Goal: Task Accomplishment & Management: Use online tool/utility

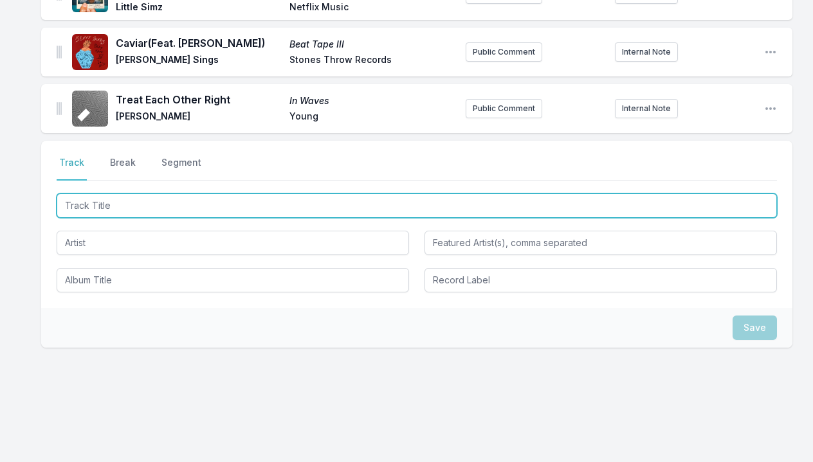
scroll to position [2566, 0]
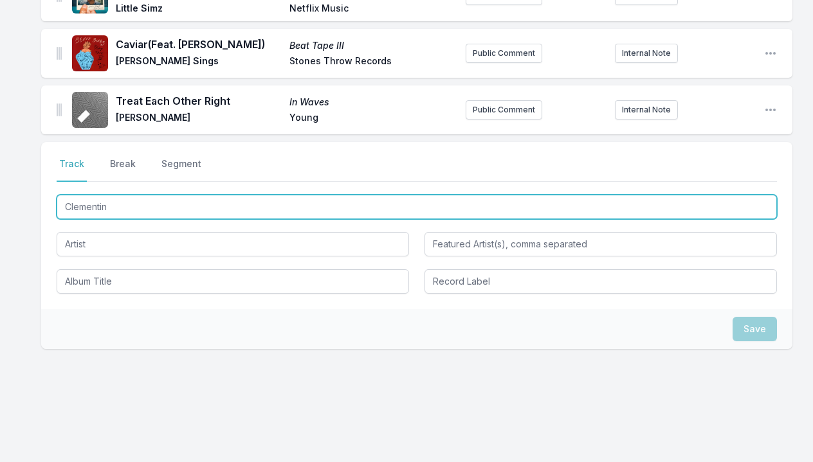
type input "Clementine"
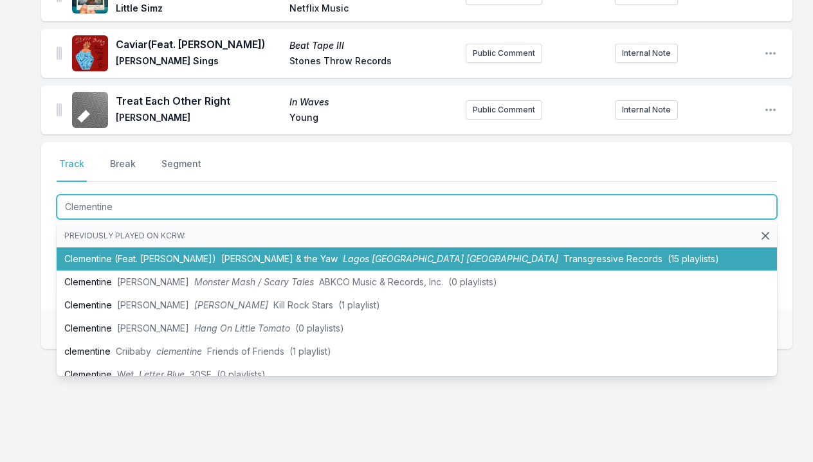
click at [89, 248] on li "Clementine (Feat. [PERSON_NAME]) [PERSON_NAME] & the [PERSON_NAME] [GEOGRAPHIC_…" at bounding box center [417, 259] width 720 height 23
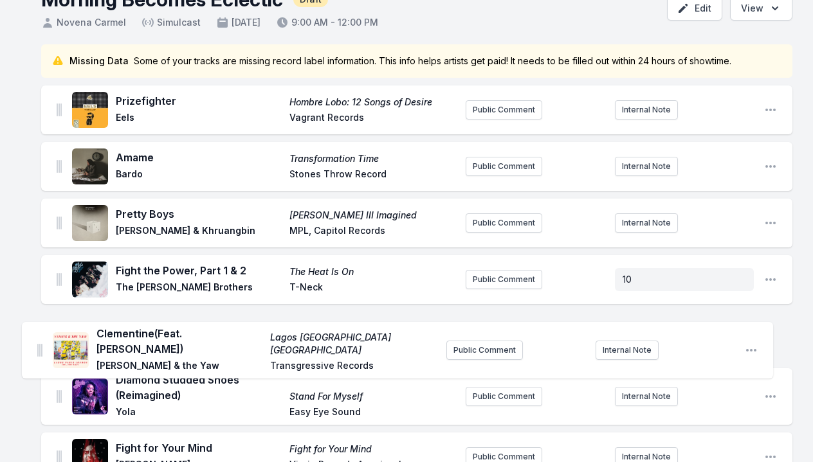
scroll to position [95, 0]
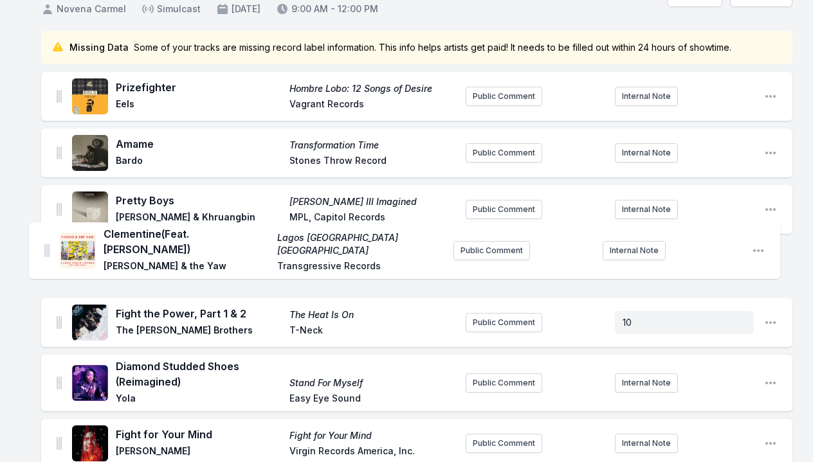
drag, startPoint x: 60, startPoint y: 156, endPoint x: 48, endPoint y: 242, distance: 87.6
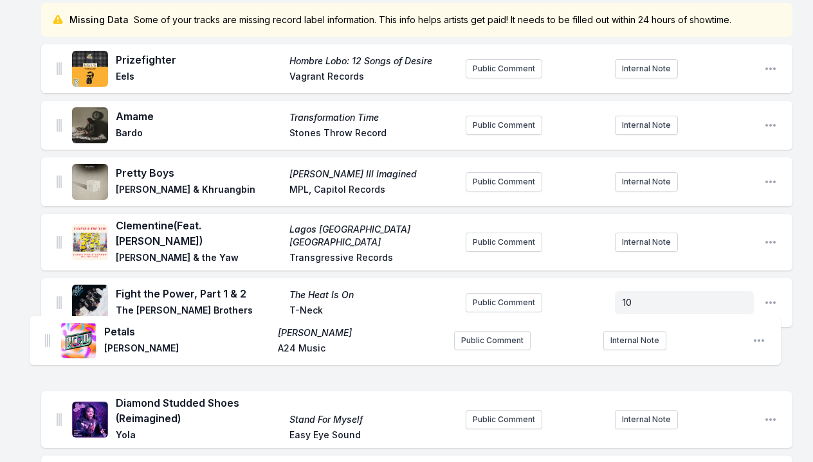
scroll to position [129, 0]
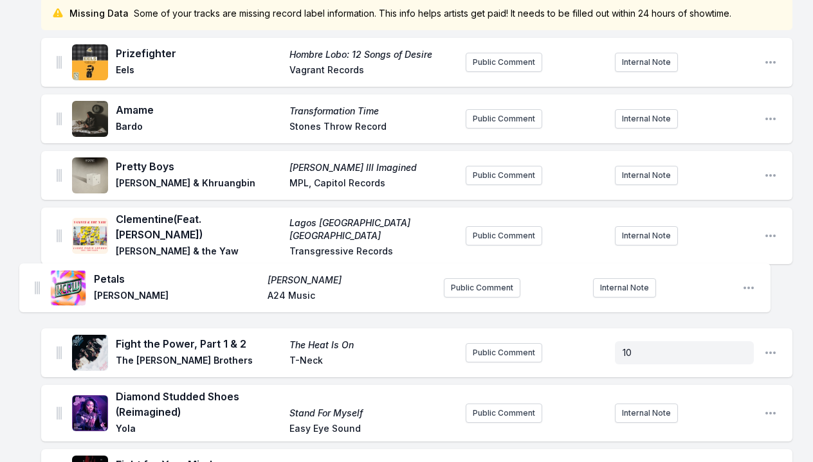
drag, startPoint x: 59, startPoint y: 253, endPoint x: 37, endPoint y: 280, distance: 34.7
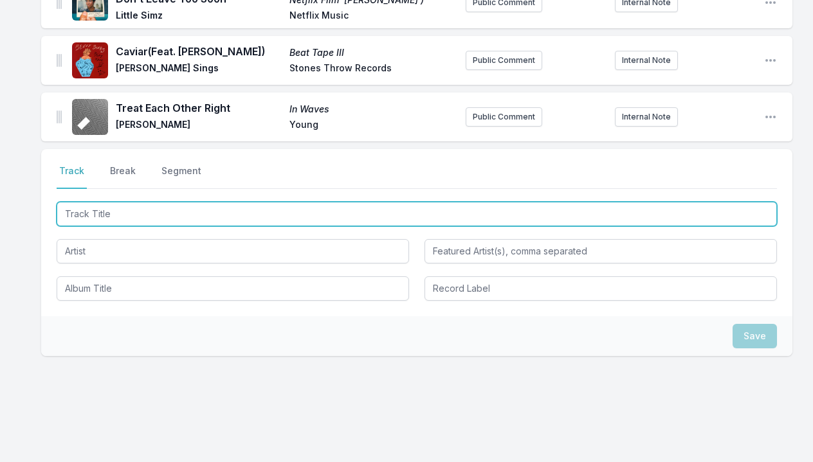
scroll to position [2622, 0]
type input "Wild World"
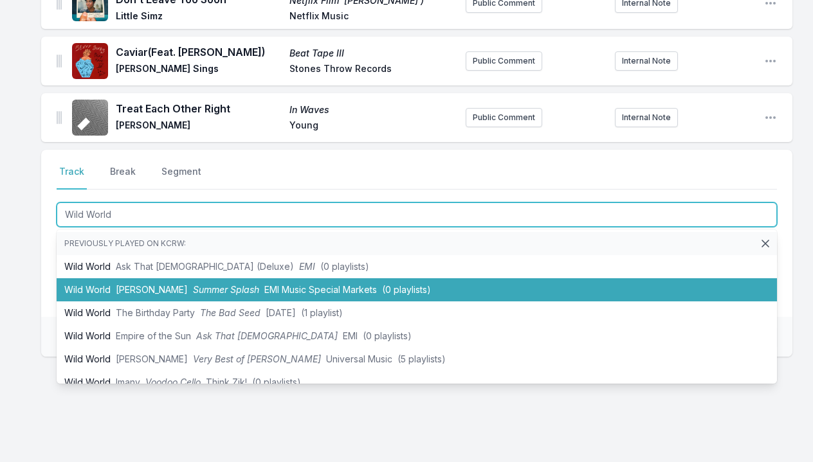
scroll to position [17, 0]
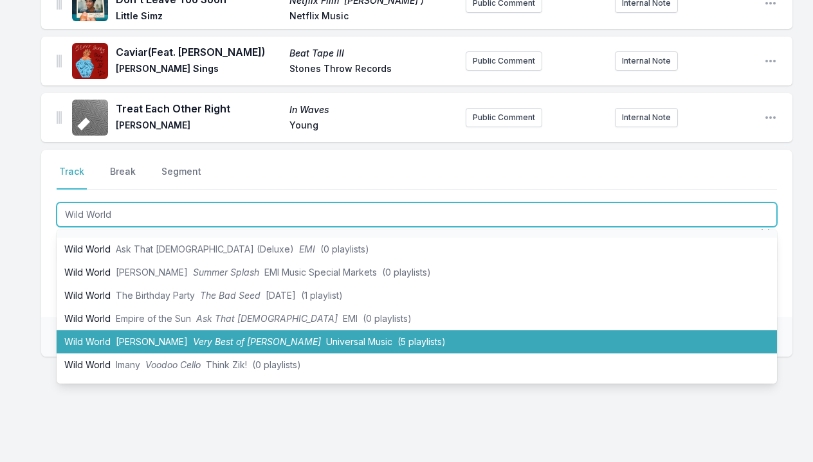
click at [193, 336] on span "Very Best of [PERSON_NAME]" at bounding box center [257, 341] width 128 height 11
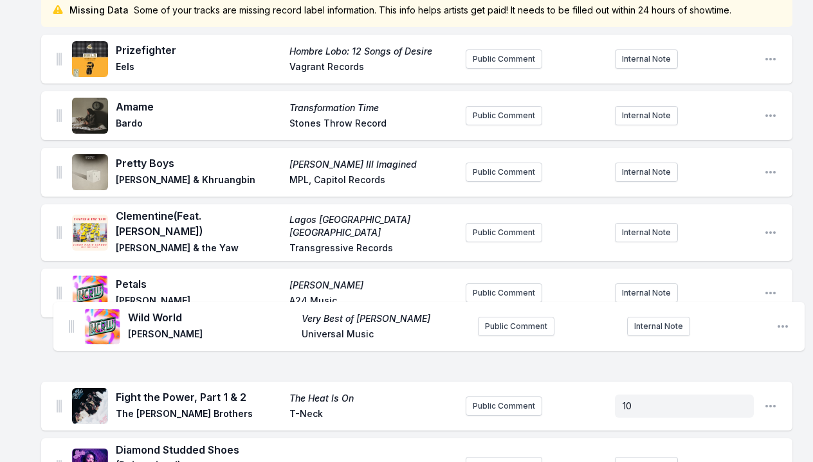
scroll to position [164, 0]
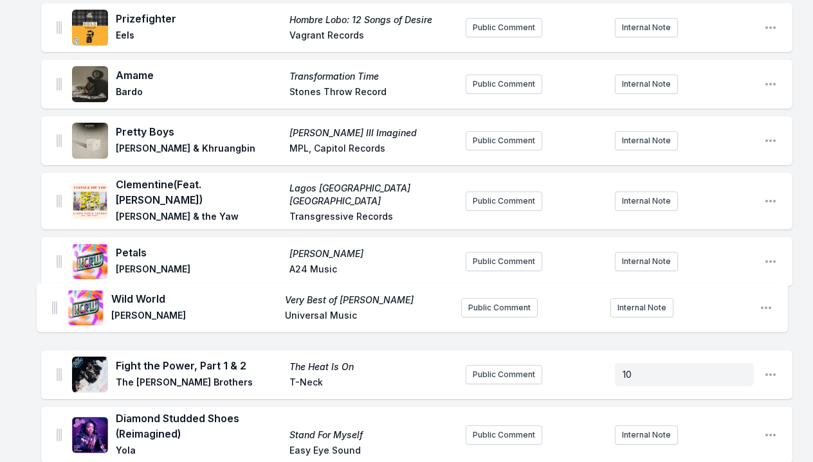
drag, startPoint x: 59, startPoint y: 154, endPoint x: 52, endPoint y: 295, distance: 141.6
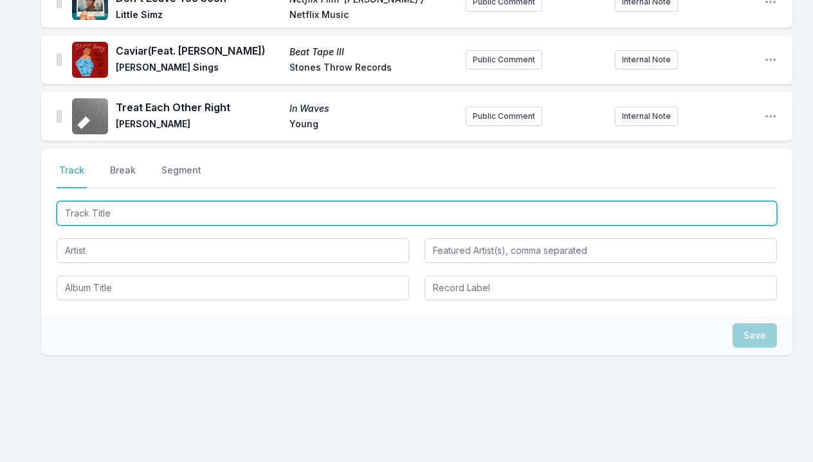
scroll to position [2679, 0]
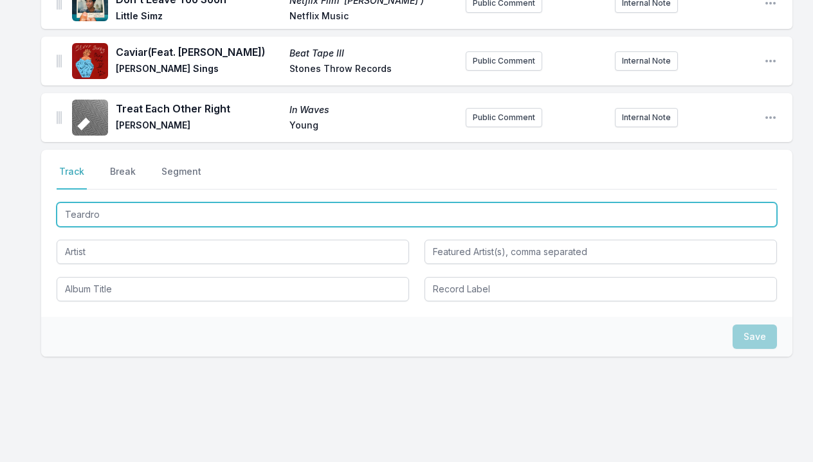
type input "Teardrop"
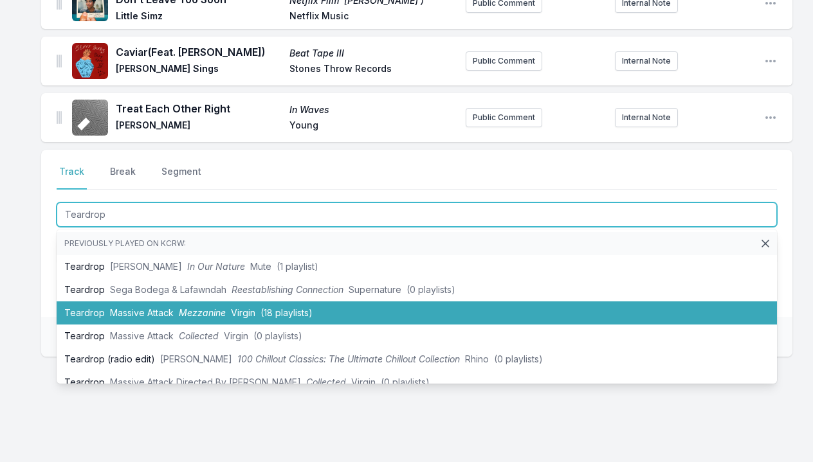
click at [213, 302] on li "Teardrop Massive Attack Mezzanine Virgin (18 playlists)" at bounding box center [417, 313] width 720 height 23
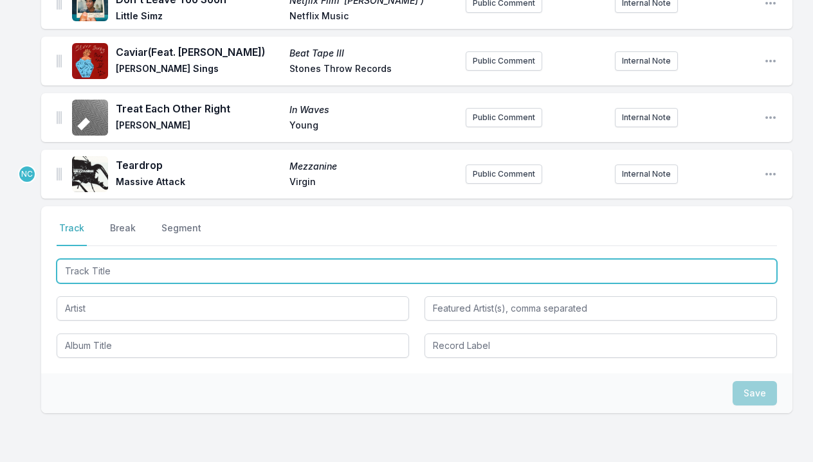
click at [204, 259] on input "Track Title" at bounding box center [417, 271] width 720 height 24
type input "Wake"
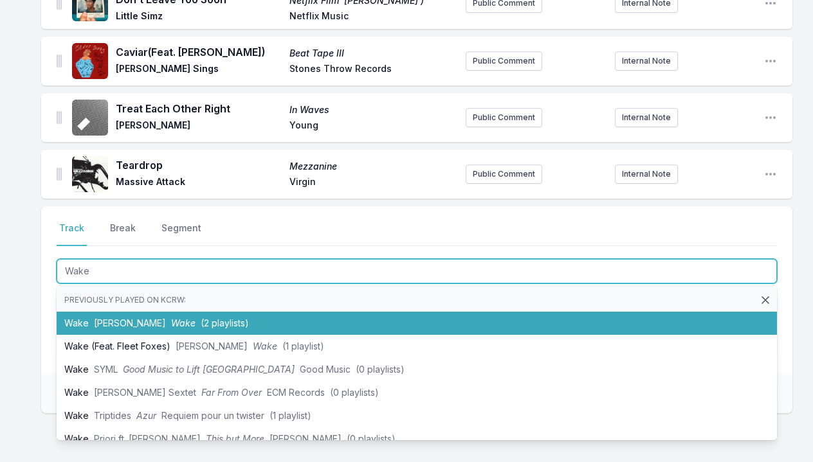
click at [195, 318] on span "Wake" at bounding box center [183, 323] width 24 height 11
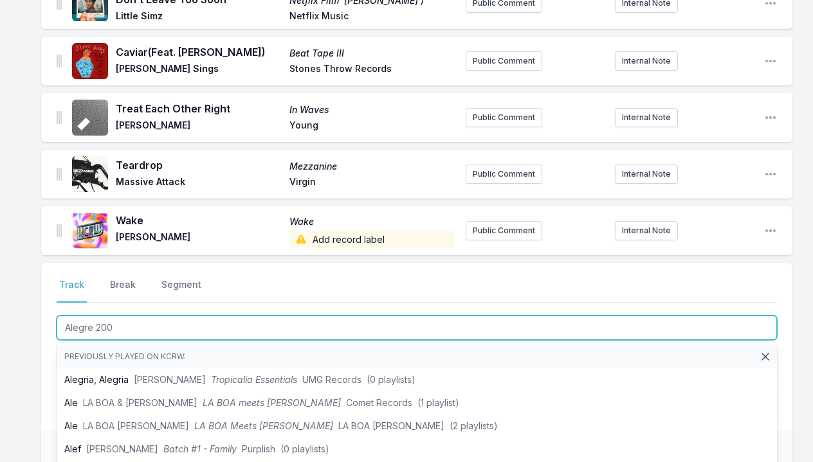
type input "Alegre 2003"
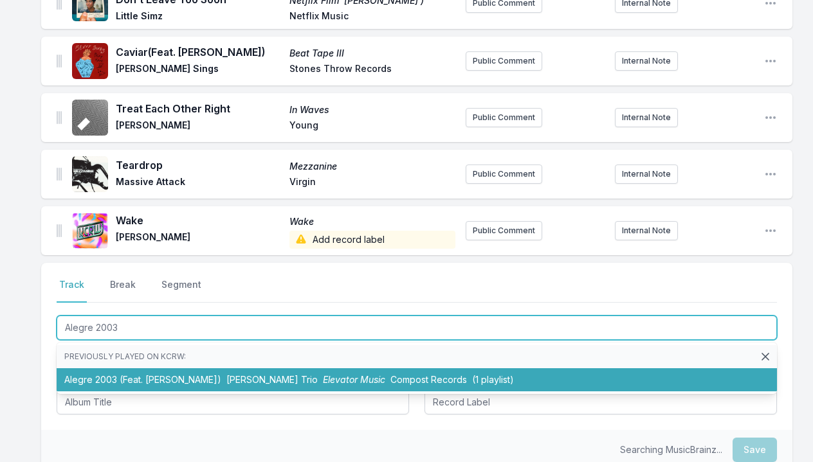
click at [151, 368] on li "Alegre 2003 (Feat. [PERSON_NAME]) [PERSON_NAME] Trio Elevator Music Compost Rec…" at bounding box center [417, 379] width 720 height 23
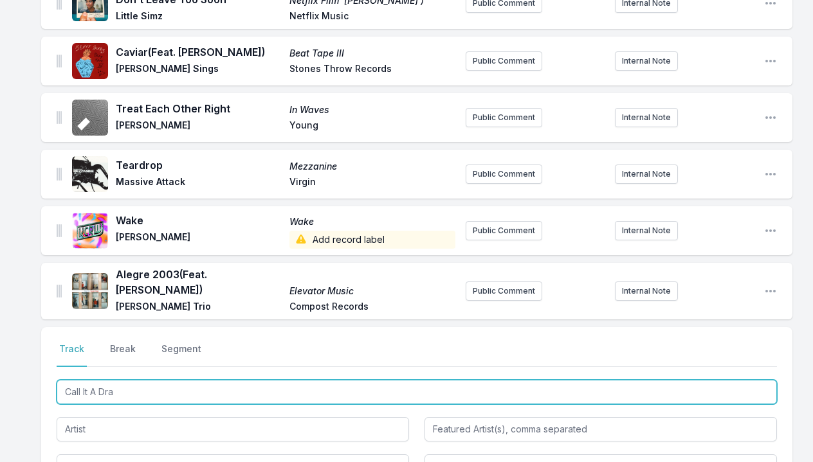
type input "Call It A Draw"
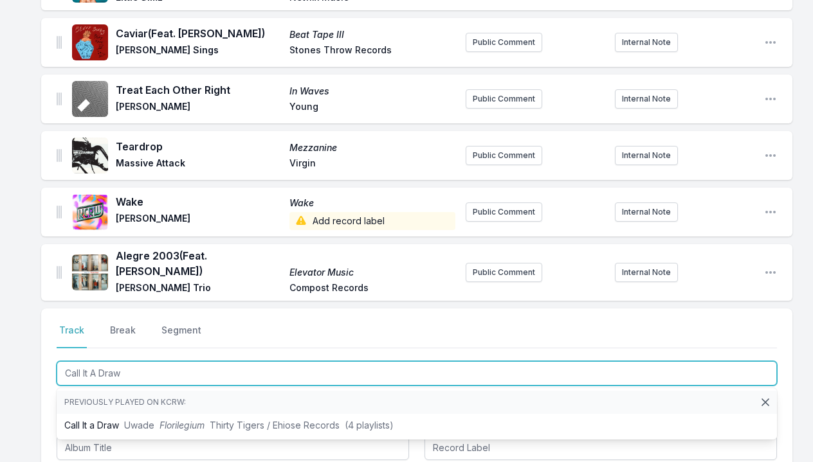
scroll to position [2699, 0]
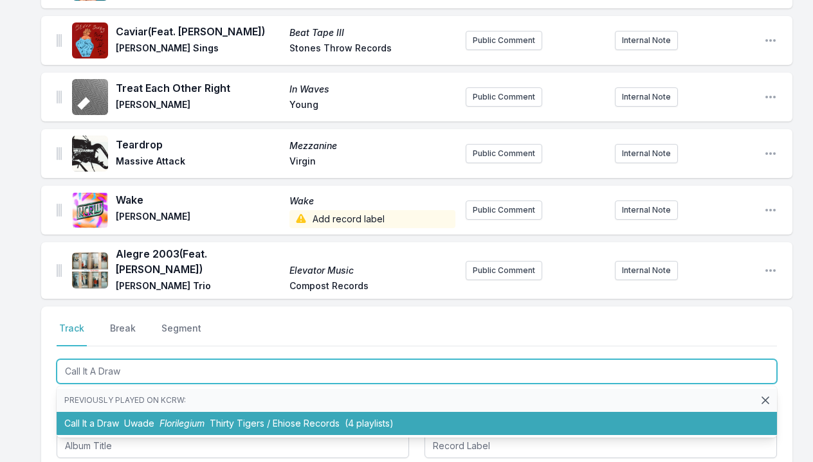
click at [168, 418] on span "Florilegium" at bounding box center [181, 423] width 45 height 11
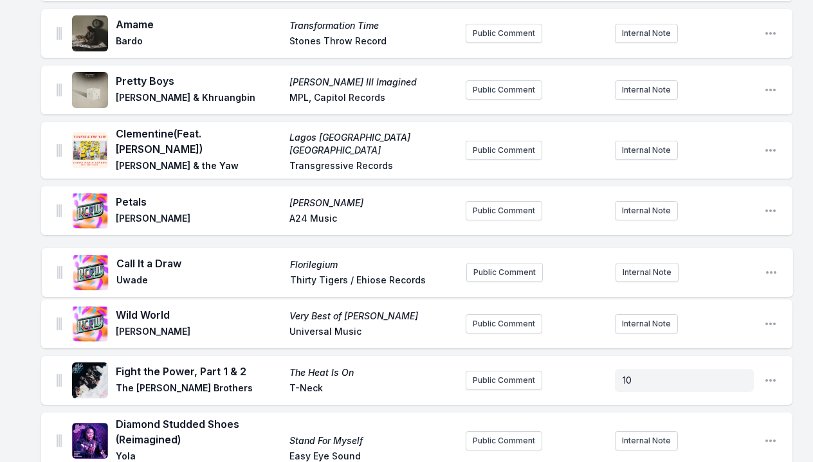
scroll to position [215, 0]
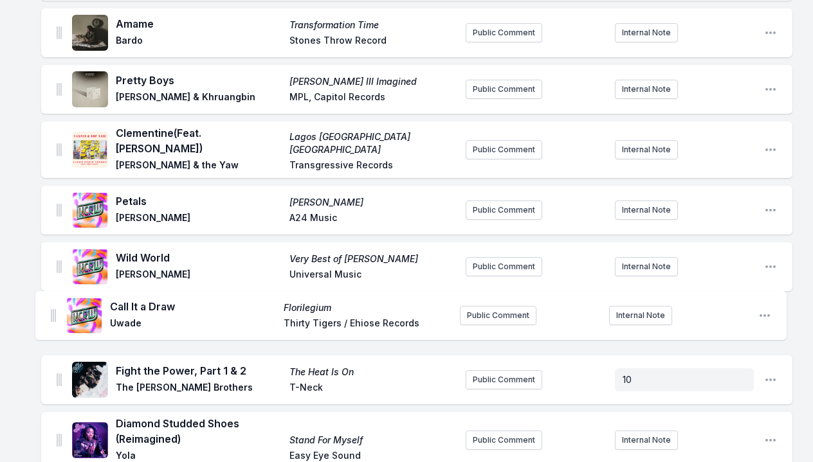
drag, startPoint x: 60, startPoint y: 313, endPoint x: 54, endPoint y: 308, distance: 7.7
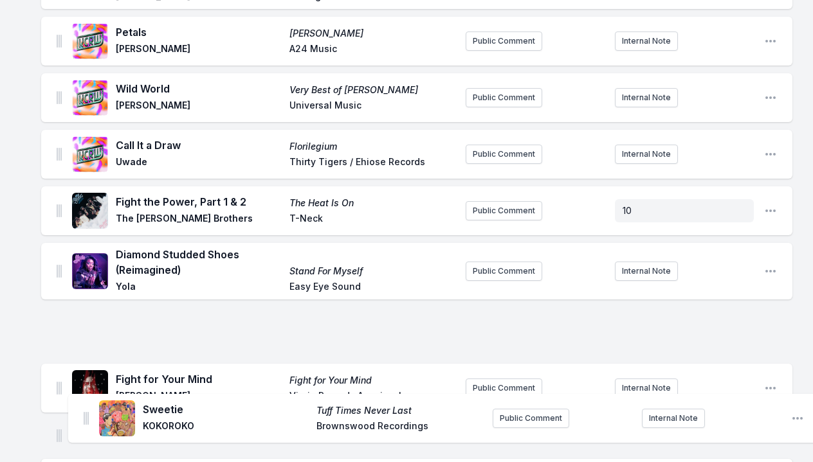
scroll to position [392, 0]
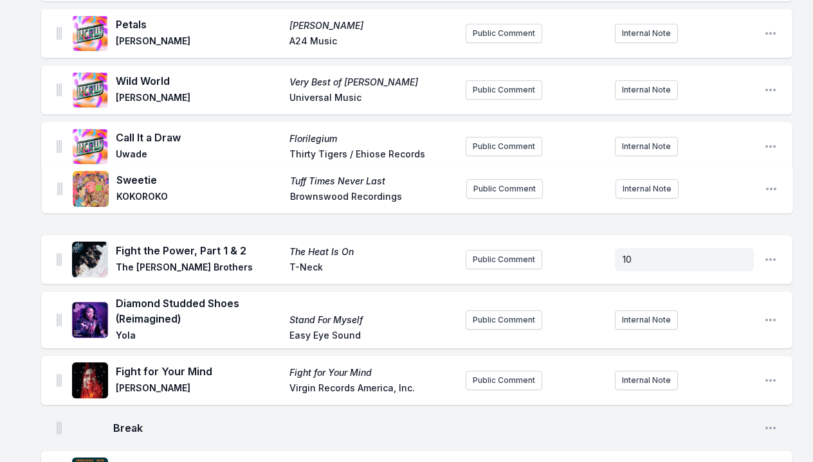
drag, startPoint x: 57, startPoint y: 325, endPoint x: 58, endPoint y: 184, distance: 141.4
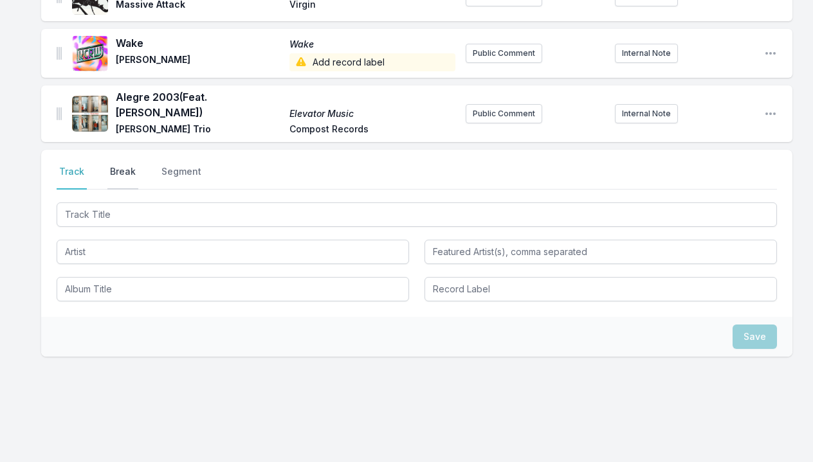
click at [116, 165] on button "Break" at bounding box center [122, 177] width 31 height 24
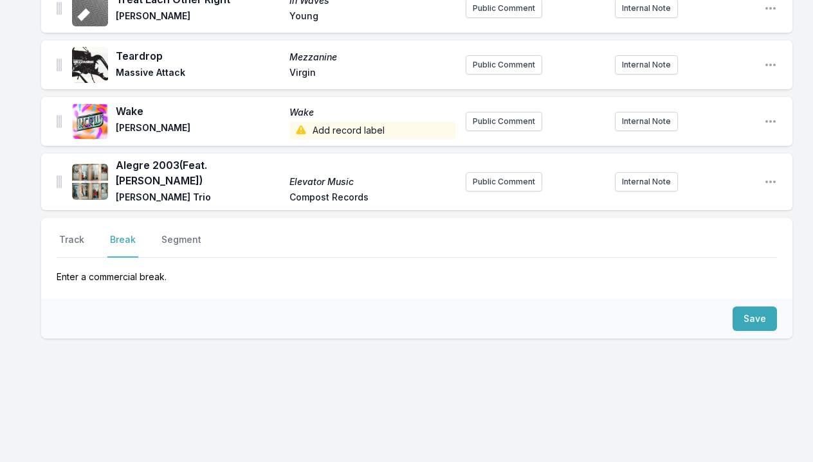
scroll to position [2827, 0]
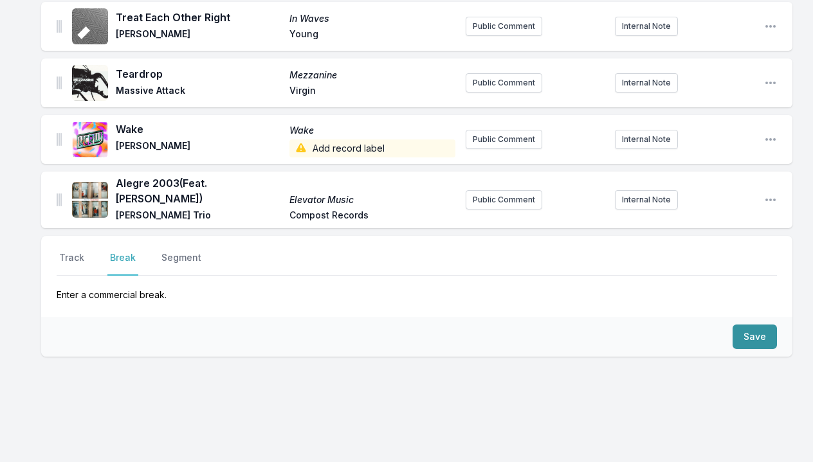
click at [758, 325] on button "Save" at bounding box center [754, 337] width 44 height 24
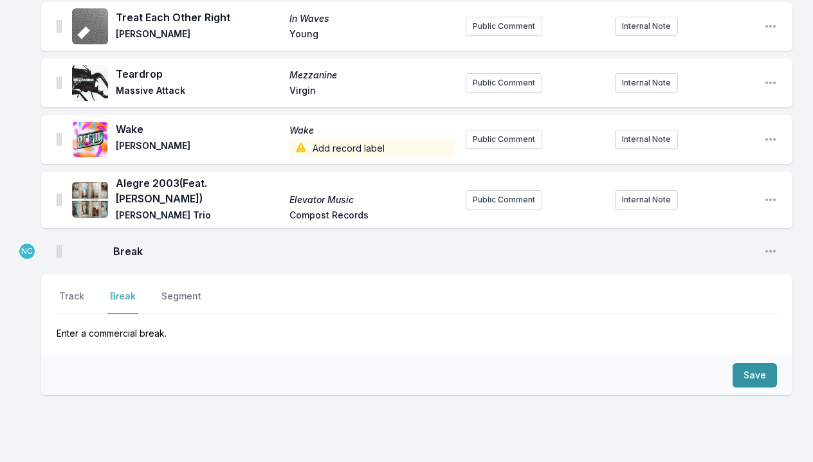
click at [753, 363] on button "Save" at bounding box center [754, 375] width 44 height 24
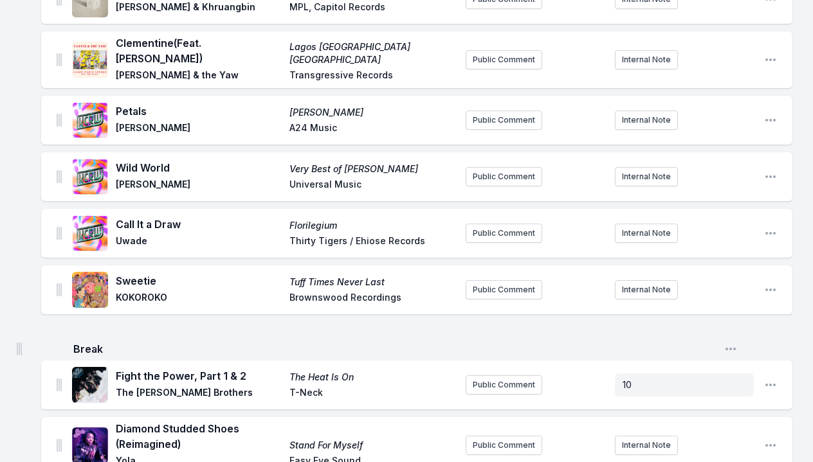
scroll to position [306, 0]
drag, startPoint x: 57, startPoint y: 233, endPoint x: 53, endPoint y: 320, distance: 87.5
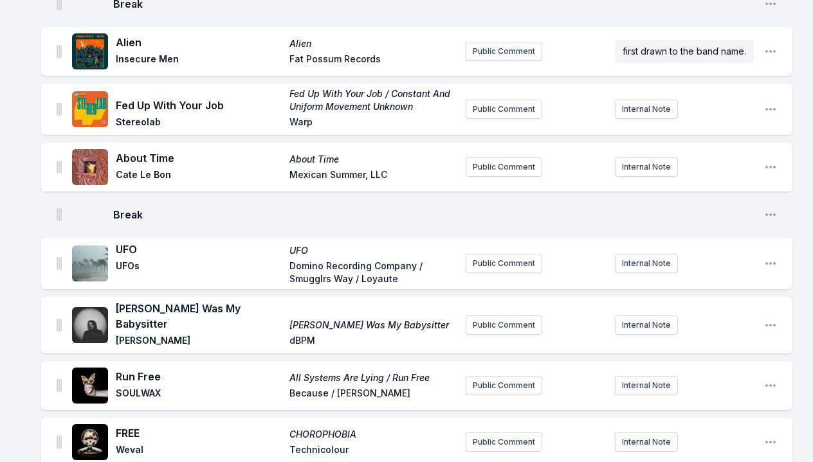
scroll to position [835, 0]
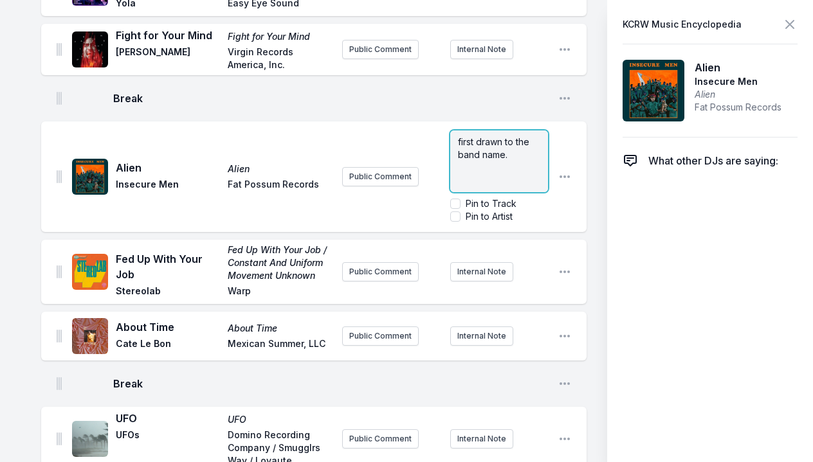
click at [540, 136] on p "first drawn to the band name." at bounding box center [499, 149] width 82 height 26
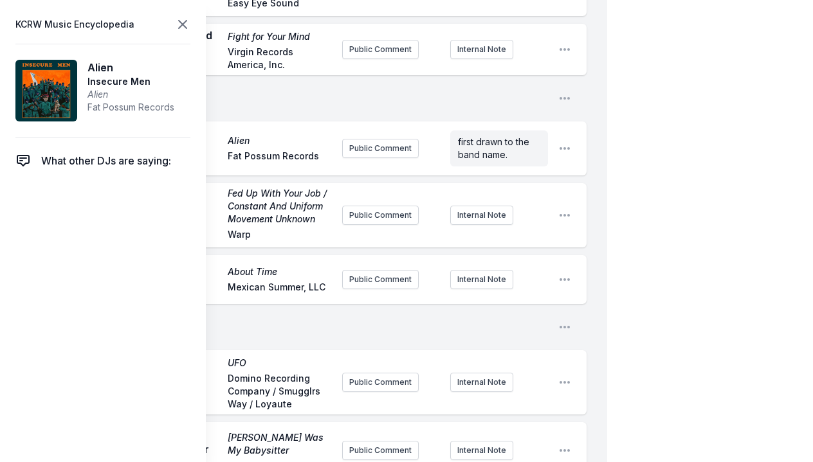
click at [185, 26] on icon at bounding box center [183, 25] width 8 height 8
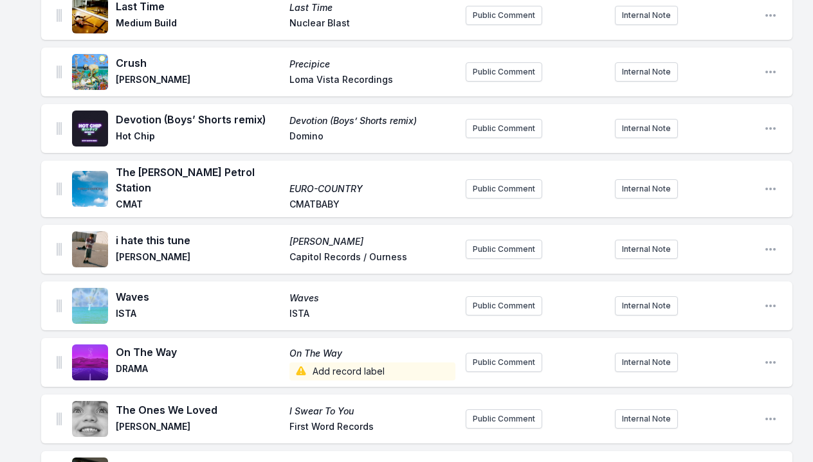
scroll to position [1687, 0]
